Goal: Use online tool/utility: Utilize a website feature to perform a specific function

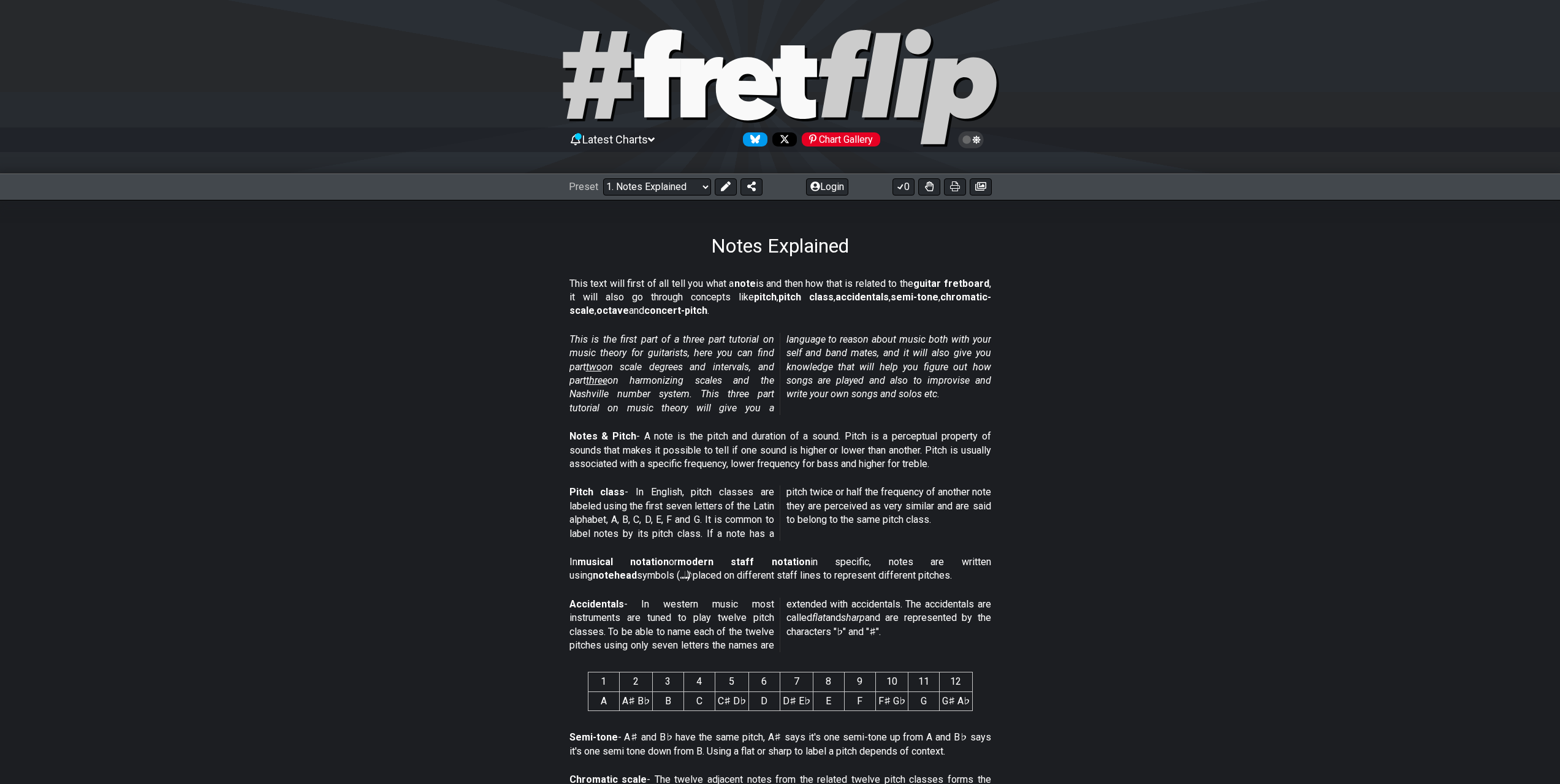
click at [654, 136] on icon at bounding box center [651, 139] width 7 height 11
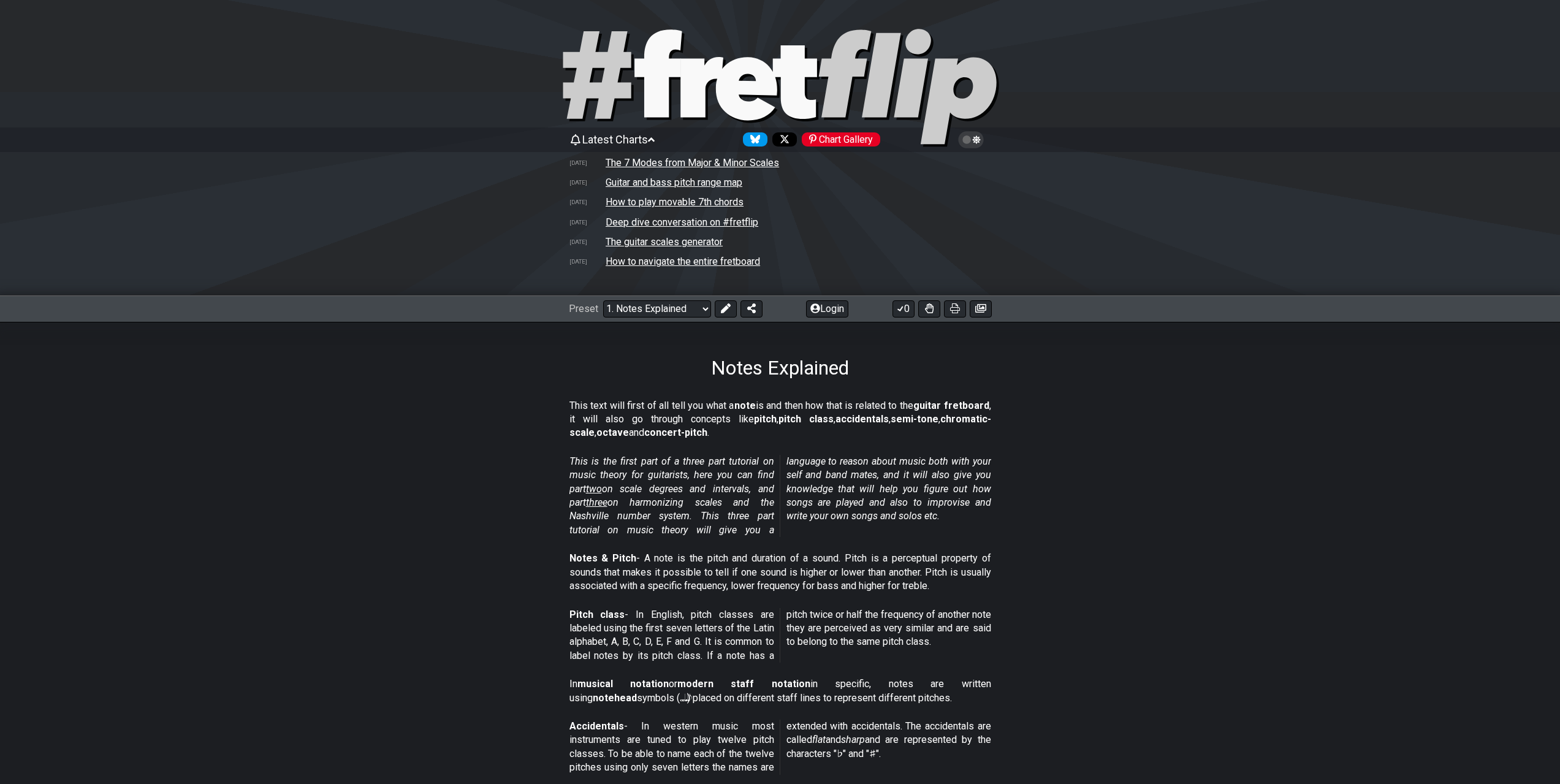
click at [654, 136] on icon at bounding box center [651, 139] width 7 height 11
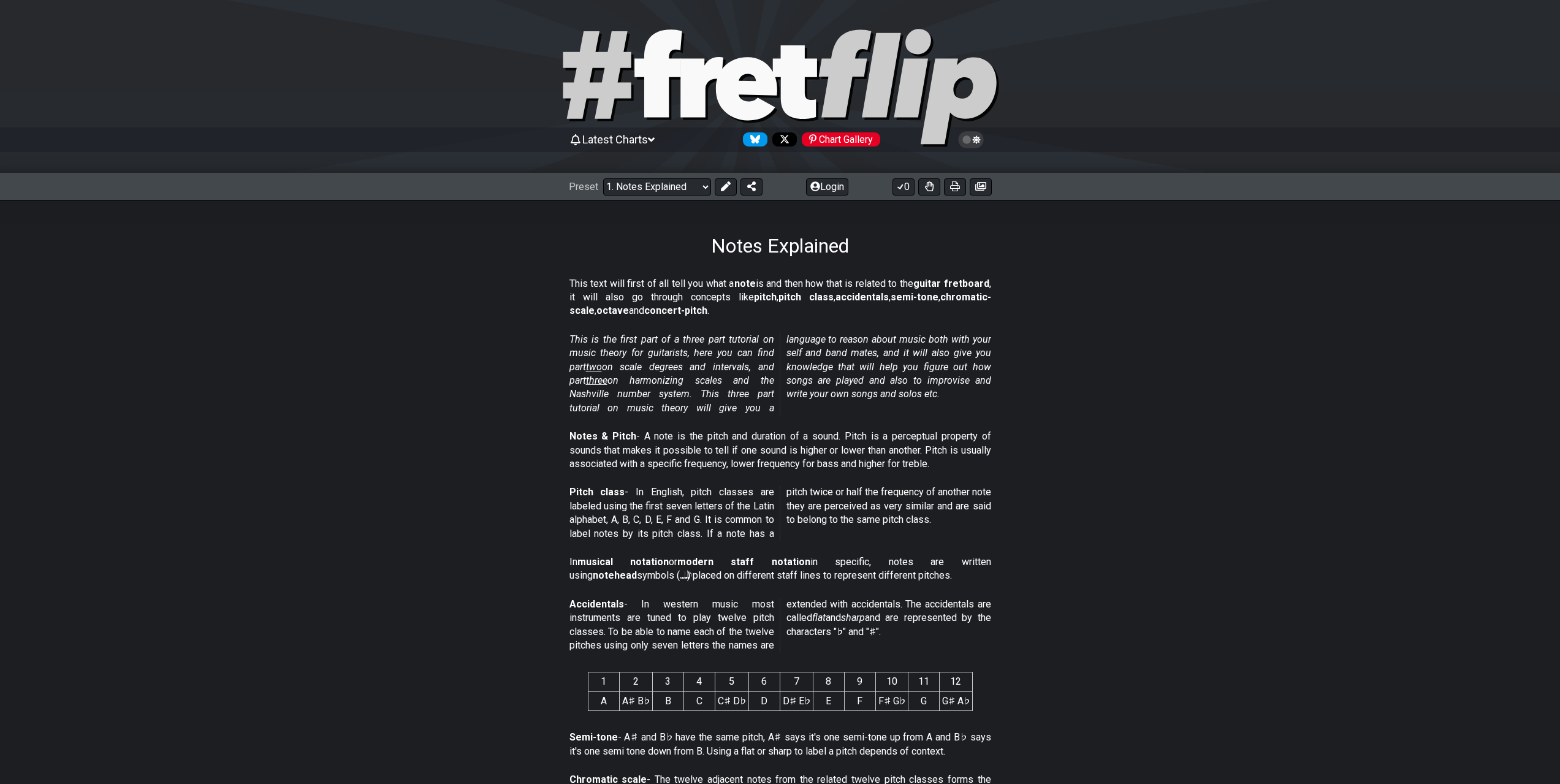
click at [654, 136] on icon at bounding box center [651, 139] width 7 height 11
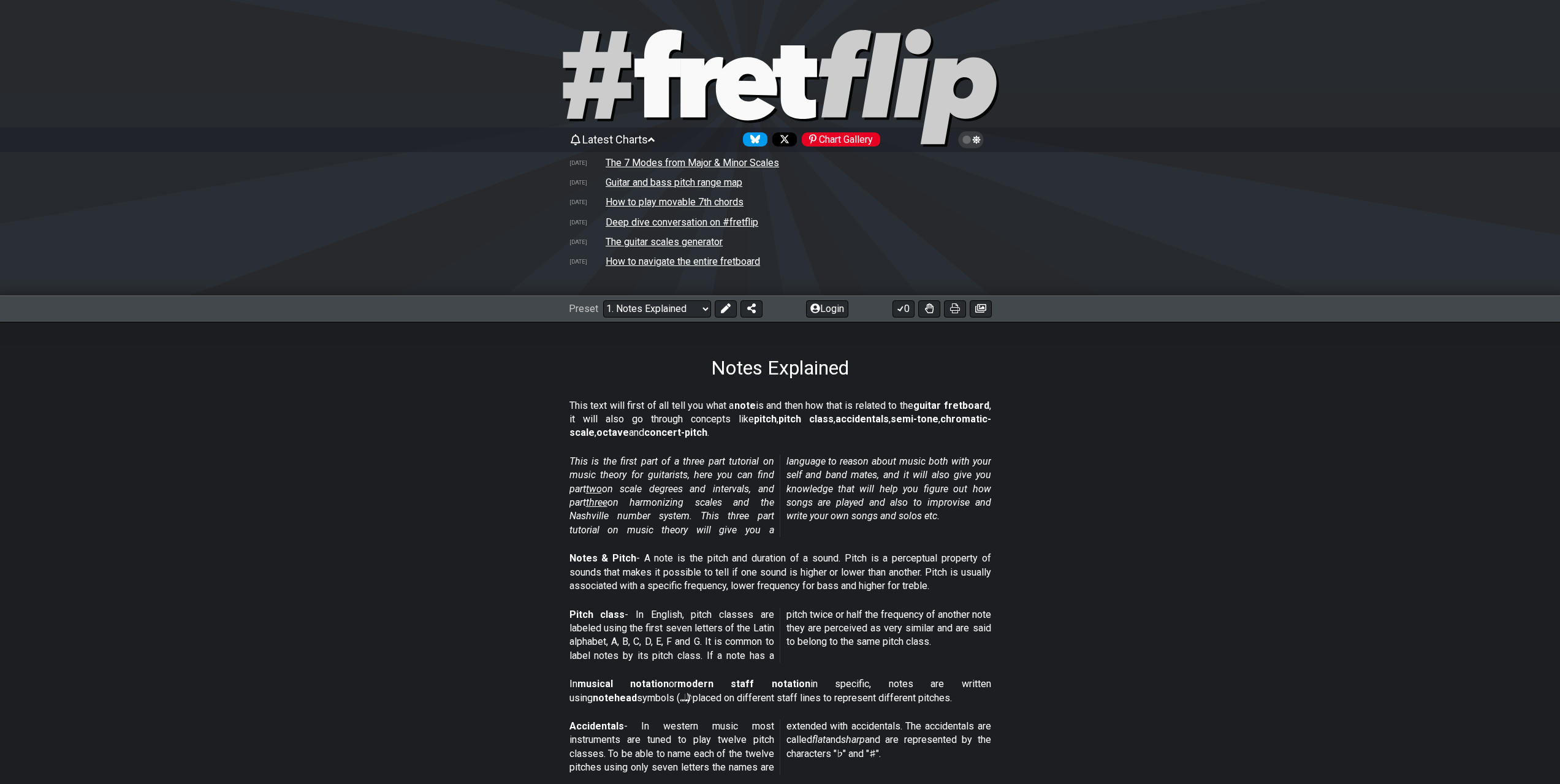
click at [654, 141] on icon at bounding box center [651, 139] width 7 height 11
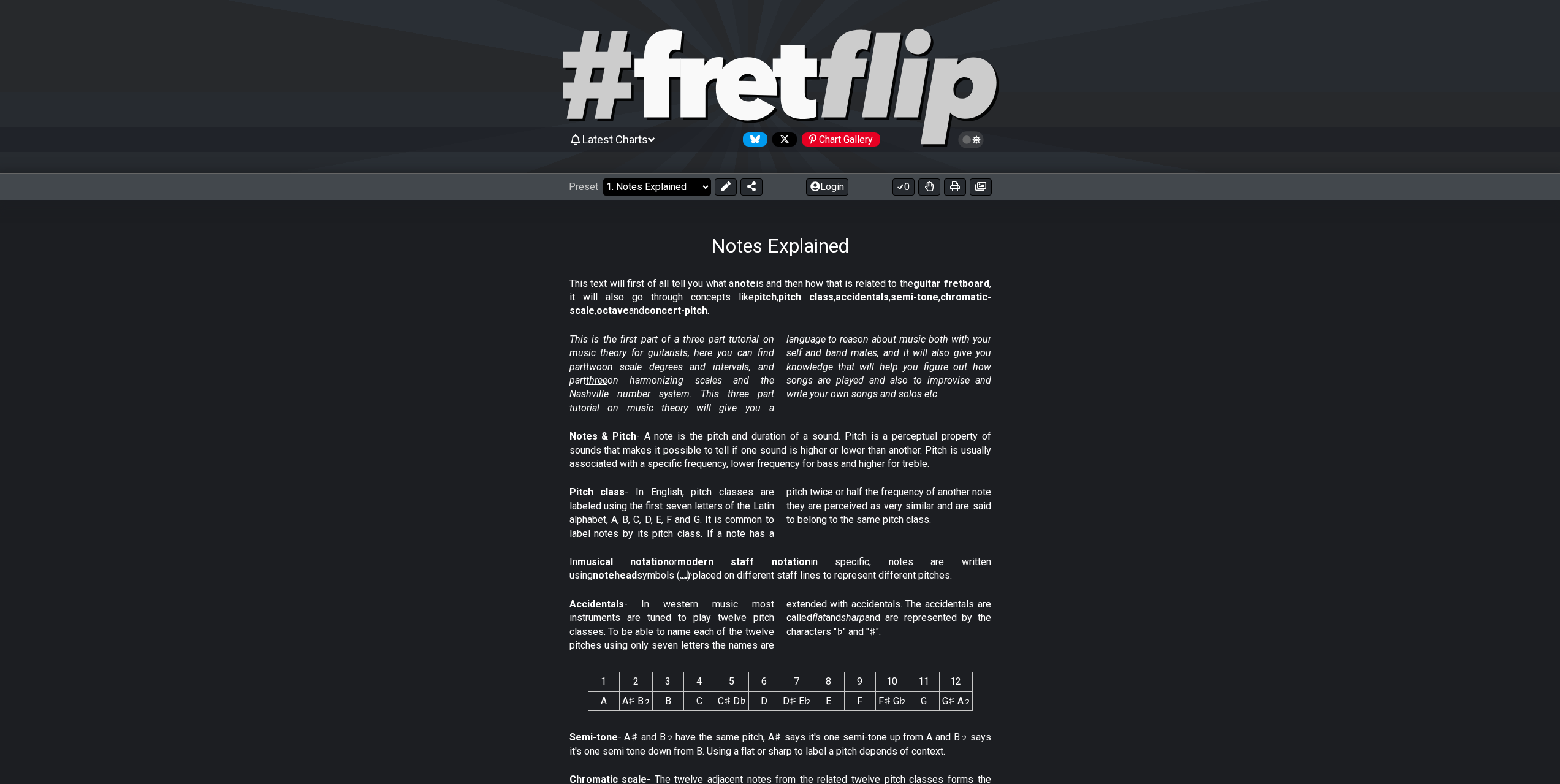
click at [702, 184] on select "Welcome to #fretflip! Initial Preset Custom Preset Minor Pentatonic Major Penta…" at bounding box center [657, 187] width 108 height 18
click at [675, 191] on select "Welcome to #fretflip! Initial Preset Custom Preset Minor Pentatonic Major Penta…" at bounding box center [657, 187] width 108 height 18
click at [603, 178] on select "Welcome to #fretflip! Initial Preset Custom Preset Minor Pentatonic Major Penta…" at bounding box center [657, 187] width 108 height 18
select select "/user-defined"
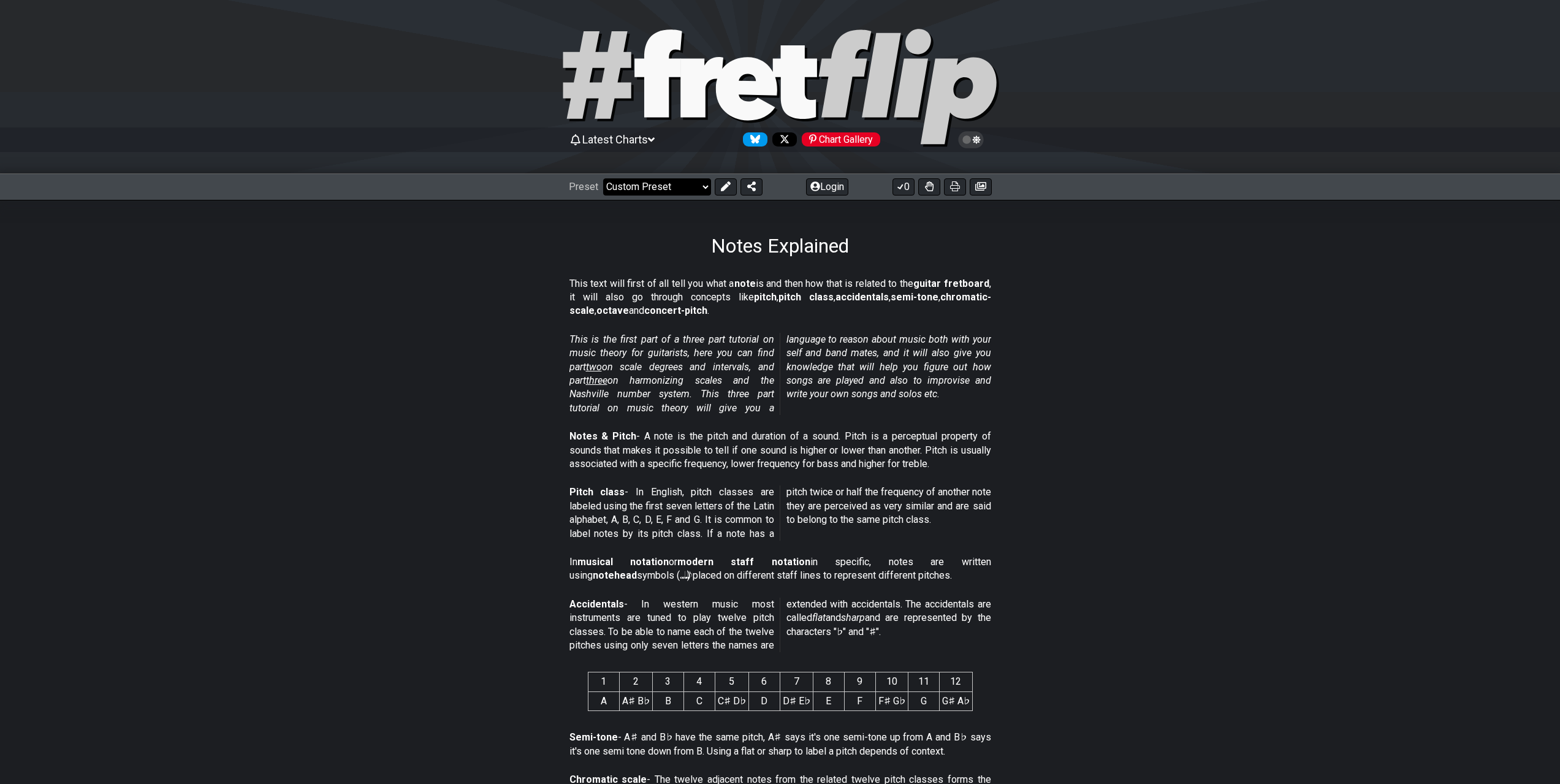
select select "C"
select select "A"
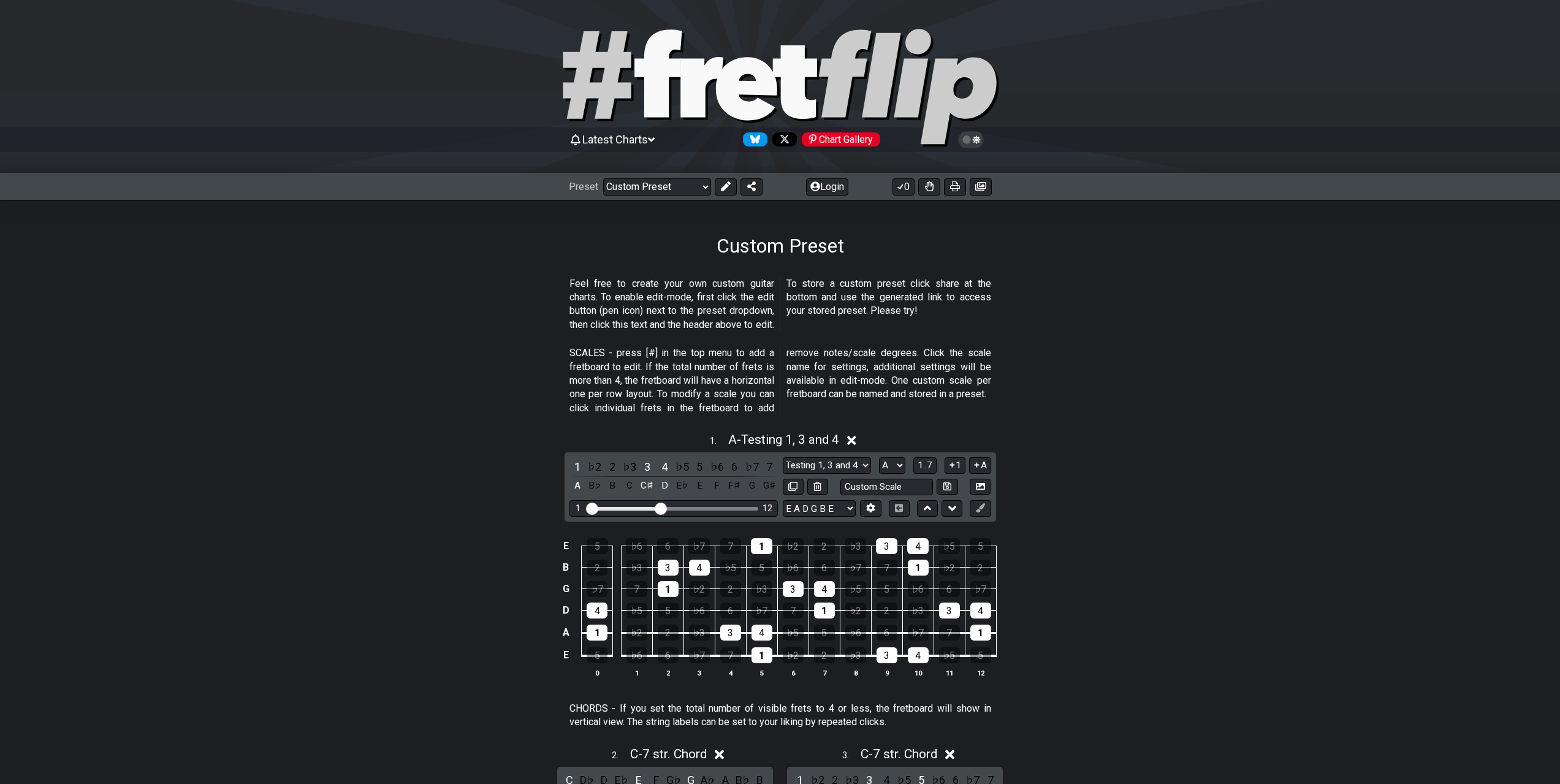
click at [653, 174] on div "Preset Welcome to #fretflip! Initial Preset Custom Preset Minor Pentatonic Majo…" at bounding box center [780, 187] width 1560 height 27
click at [659, 178] on select "Welcome to #fretflip! Initial Preset Custom Preset Minor Pentatonic Major Penta…" at bounding box center [657, 187] width 108 height 18
click at [603, 178] on select "Welcome to #fretflip! Initial Preset Custom Preset Minor Pentatonic Major Penta…" at bounding box center [657, 187] width 108 height 18
select select "/welcome"
select select "C"
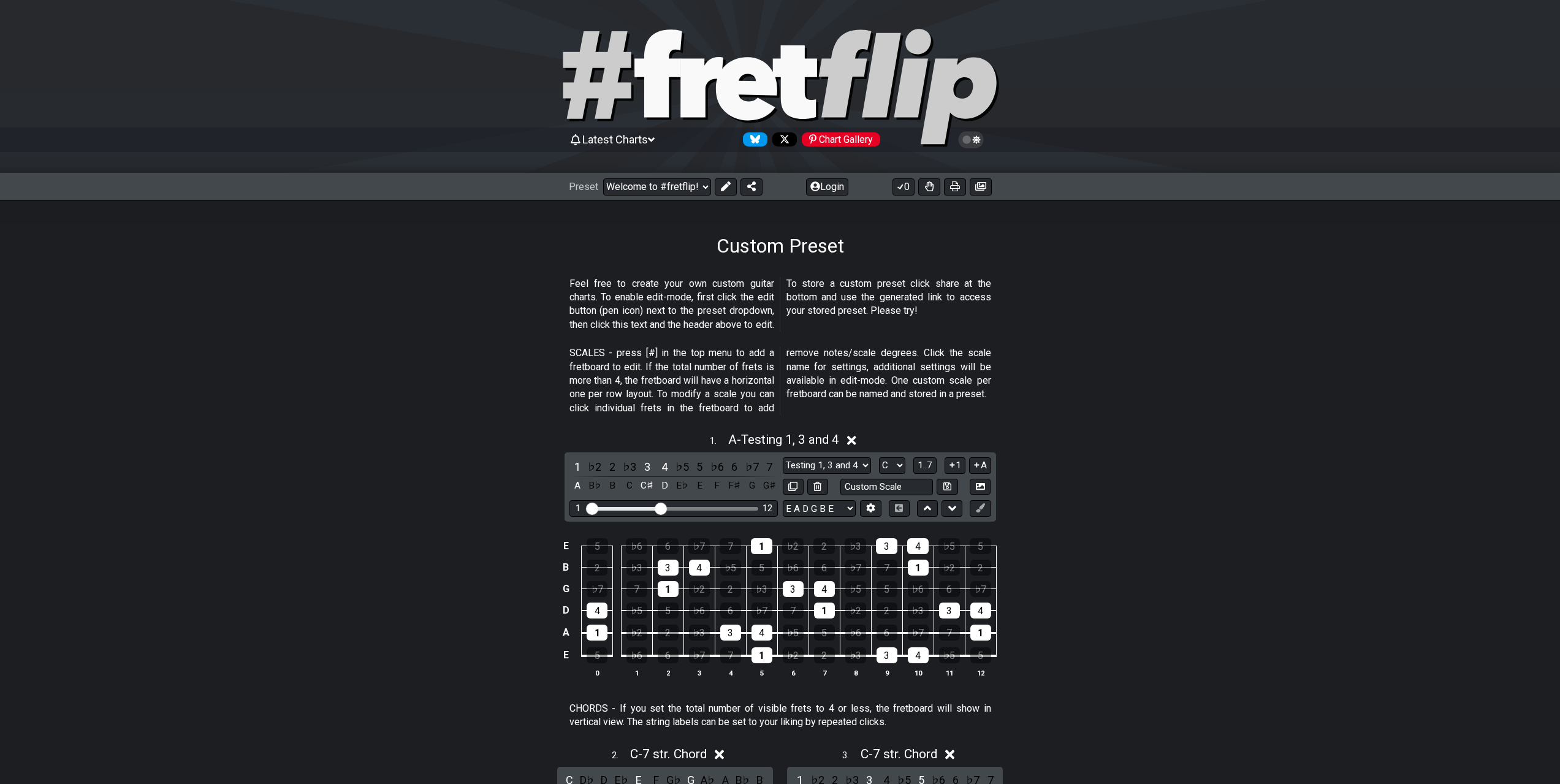
select select "Minor Pentatonic"
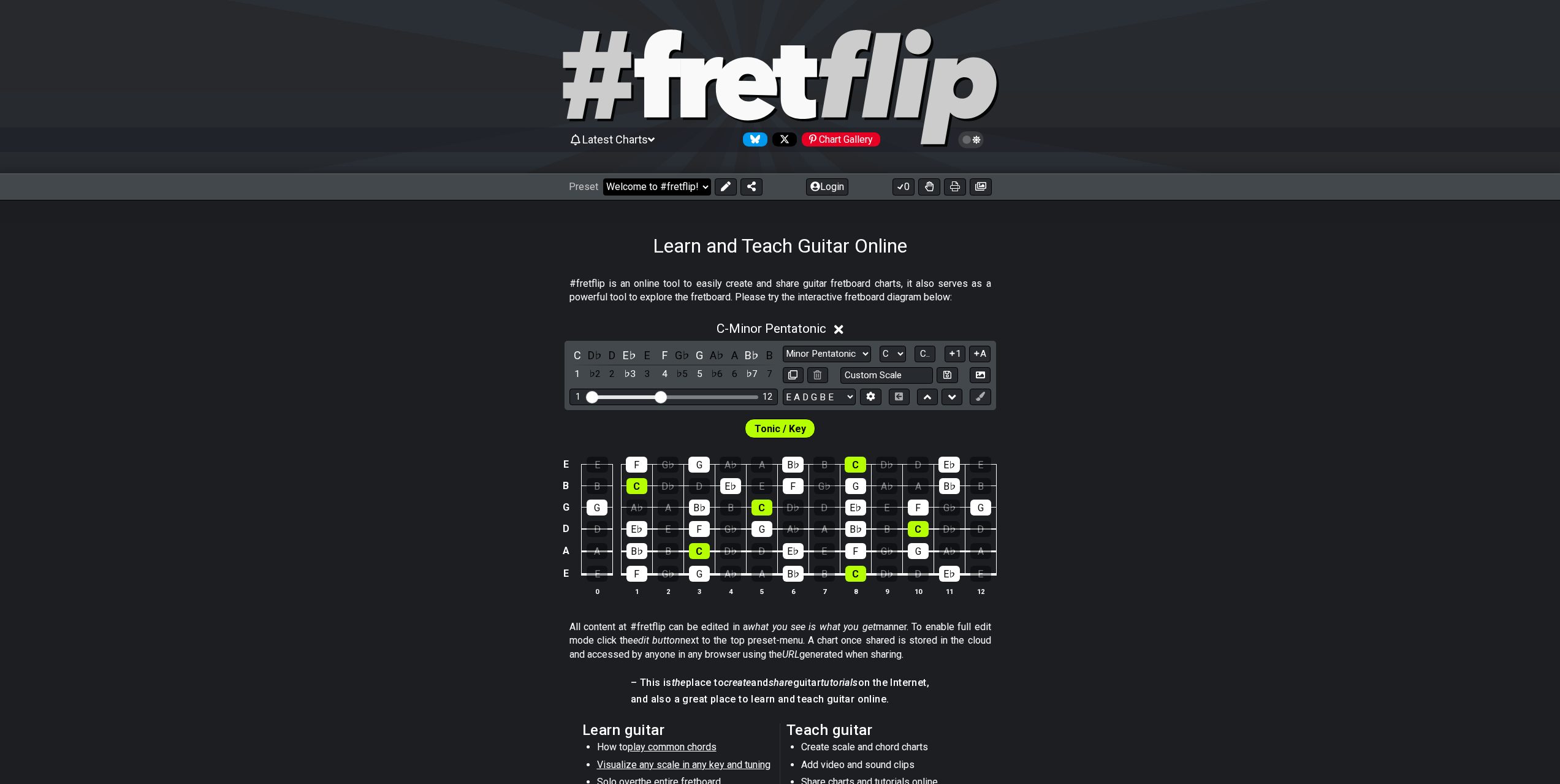
click at [656, 187] on select "Welcome to #fretflip! Initial Preset Custom Preset Minor Pentatonic Major Penta…" at bounding box center [657, 187] width 108 height 18
click at [603, 178] on select "Welcome to #fretflip! Initial Preset Custom Preset Minor Pentatonic Major Penta…" at bounding box center [657, 187] width 108 height 18
click at [1445, 266] on div "#fretflip is an online tool to easily create and share guitar fretboard charts,…" at bounding box center [780, 624] width 1560 height 734
click at [700, 193] on select "Welcome to #fretflip! Initial Preset Custom Preset Minor Pentatonic Major Penta…" at bounding box center [657, 187] width 108 height 18
click at [603, 178] on select "Welcome to #fretflip! Initial Preset Custom Preset Minor Pentatonic Major Penta…" at bounding box center [657, 187] width 108 height 18
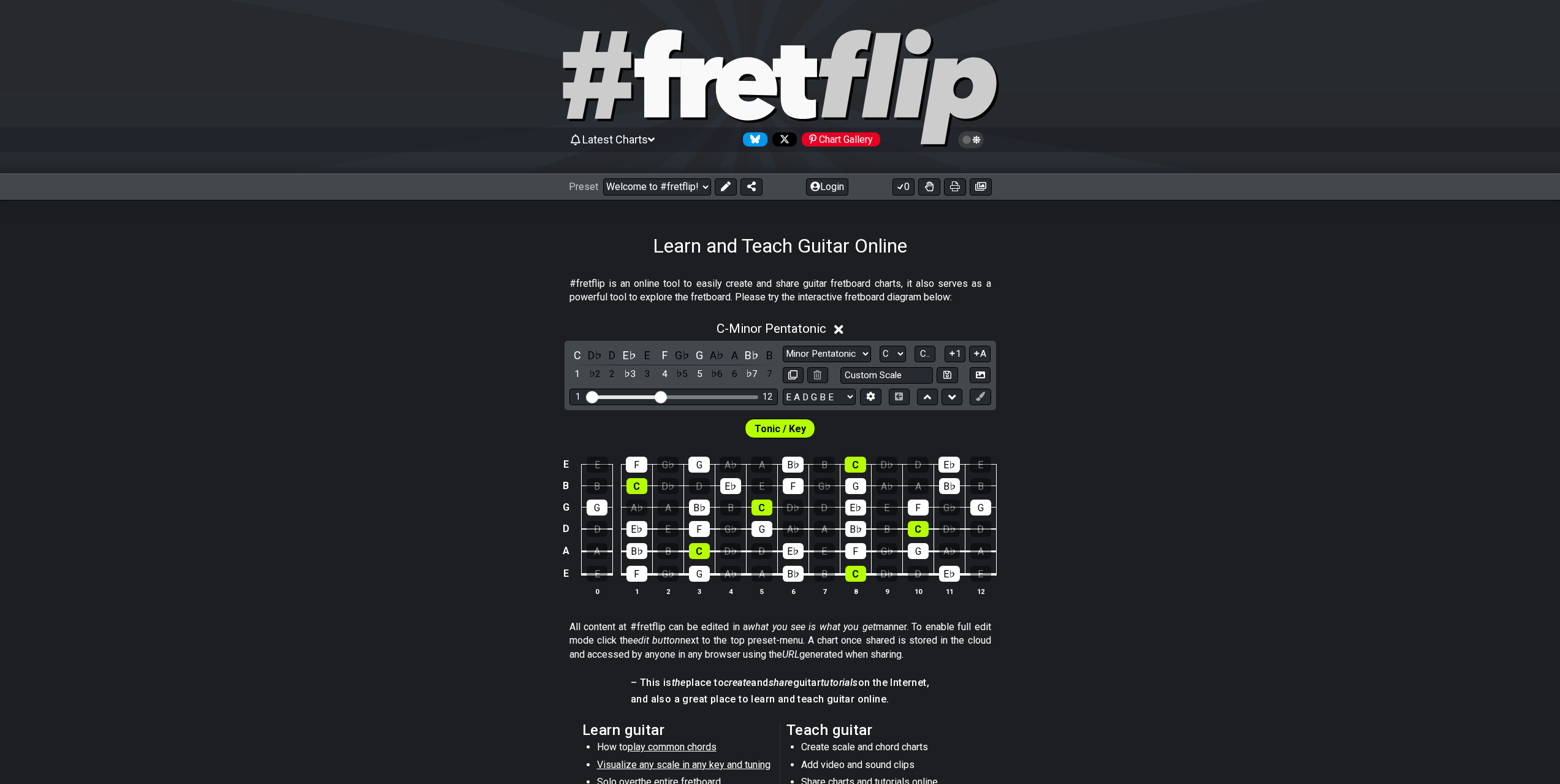
select select "/template"
select select "A"
select select "Root"
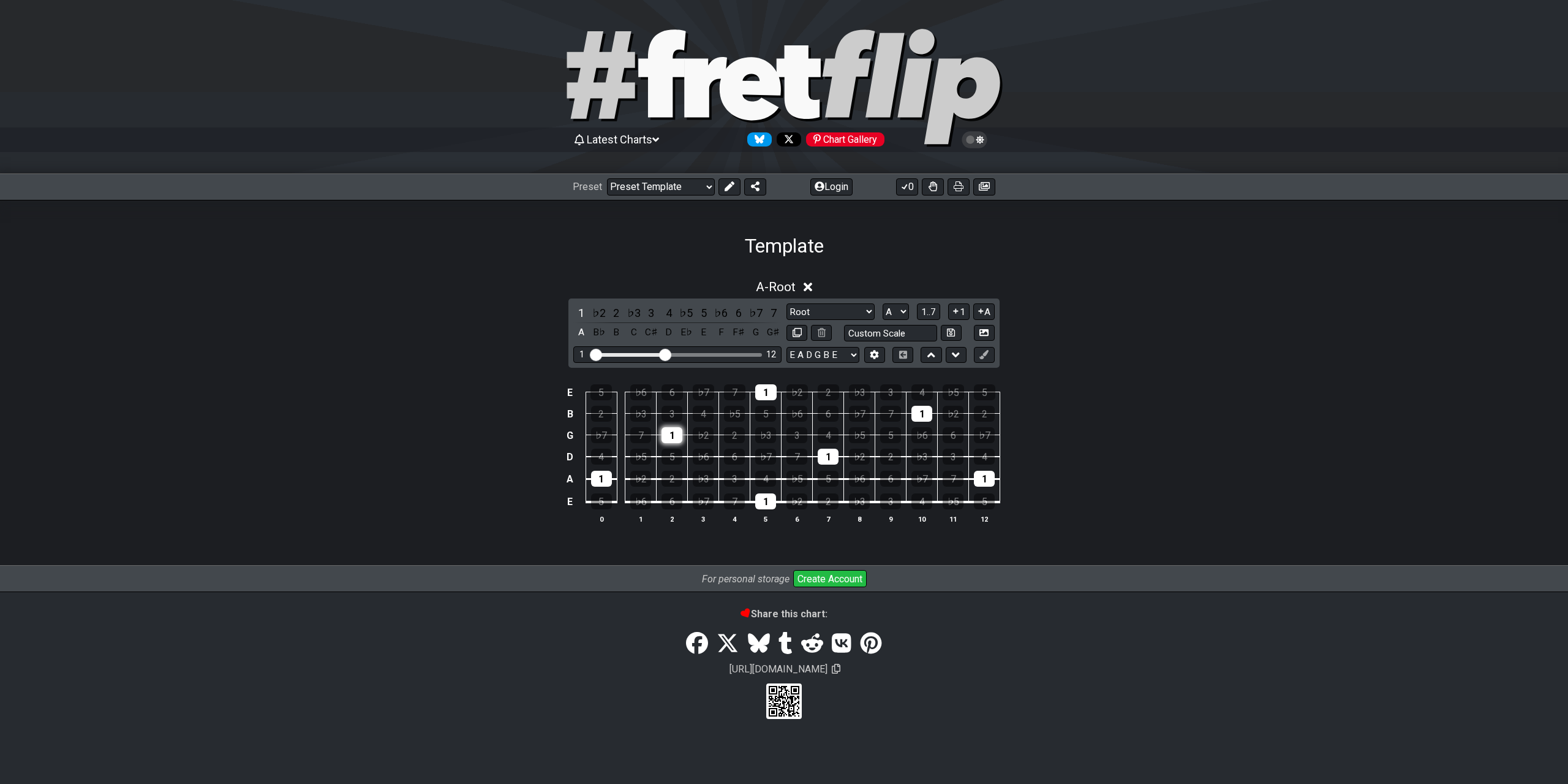
click at [670, 437] on div "1" at bounding box center [672, 435] width 21 height 16
click at [674, 438] on div "1" at bounding box center [672, 435] width 21 height 16
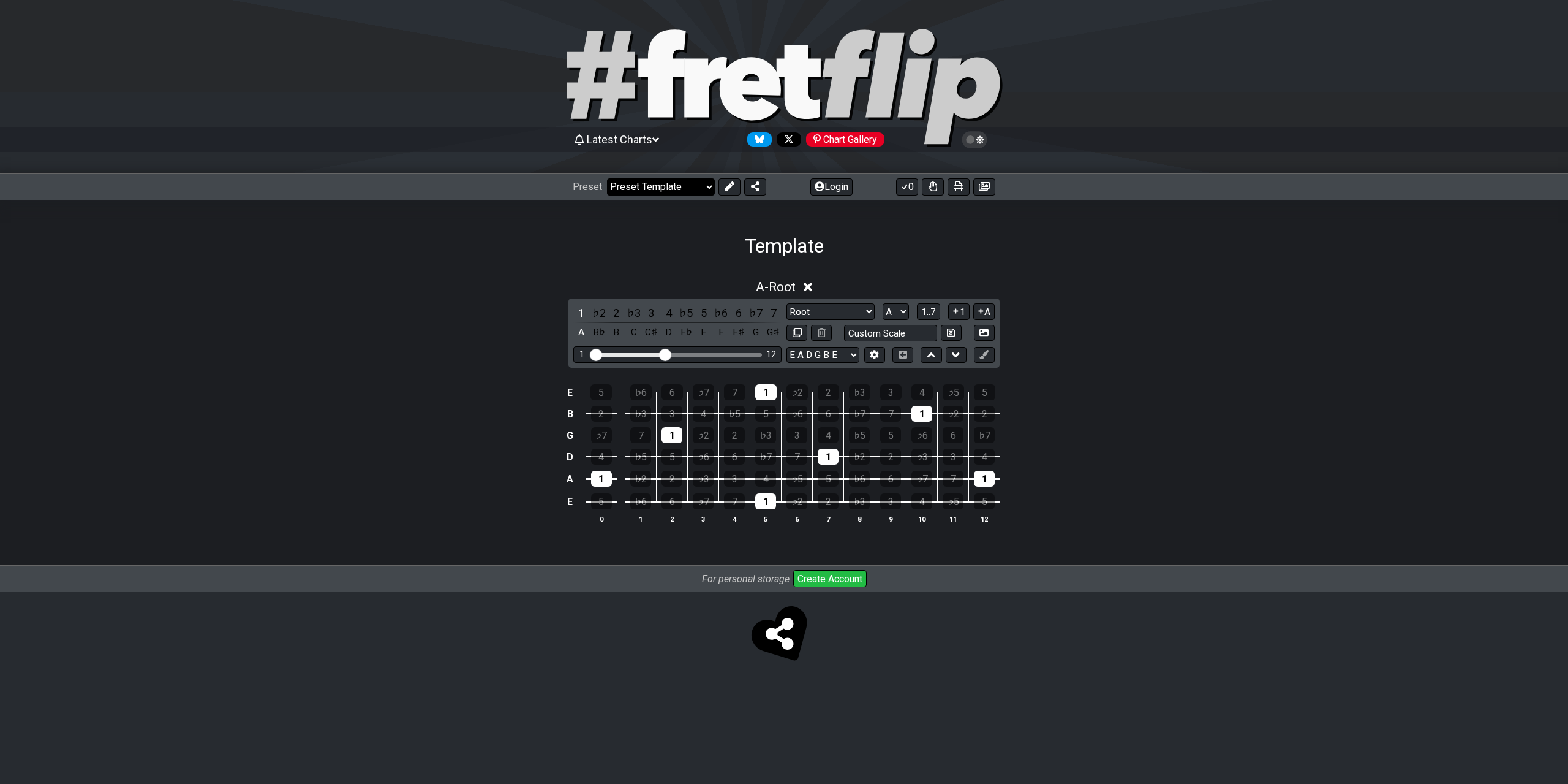
click at [691, 189] on select "Welcome to #fretflip! Initial Preset Custom Preset Minor Pentatonic Major Penta…" at bounding box center [661, 187] width 108 height 18
click at [389, 423] on div "E 5 ♭6 6 ♭7 7 1 ♭2 2 ♭3 3 4 ♭5 5 B 2 ♭3 3 4 ♭5 5 ♭6 6 ♭7 7 1 ♭2 2 G ♭7 7 1 ♭2 2…" at bounding box center [784, 454] width 1568 height 172
click at [265, 564] on div "A - Root 1 ♭2 2 ♭3 3 4 ♭5 5 ♭6 6 ♭7 7 A B♭ B C C♯ D E♭ E F F♯ G G♯ Root Root Mi…" at bounding box center [784, 412] width 1568 height 309
